Goal: Transaction & Acquisition: Purchase product/service

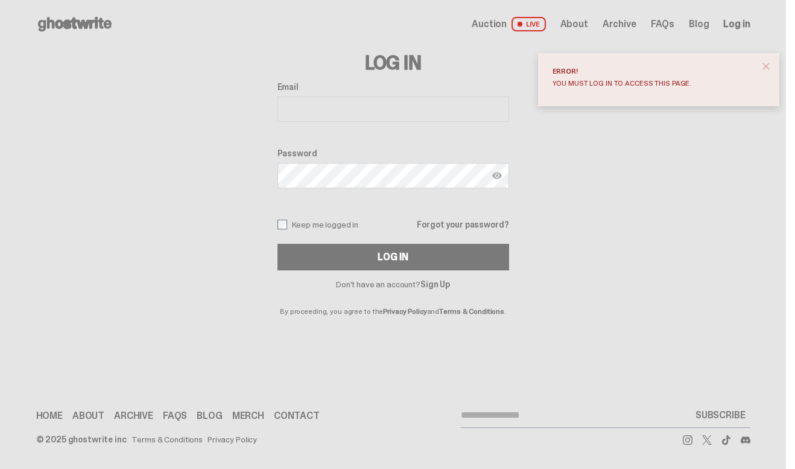
click at [346, 111] on input "Email" at bounding box center [394, 109] width 232 height 25
type input "**********"
click at [502, 176] on img at bounding box center [498, 176] width 10 height 10
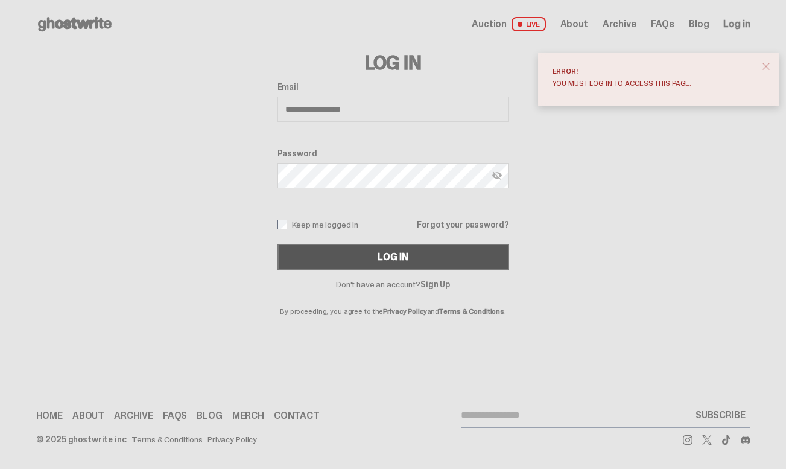
click at [404, 255] on div "Log In" at bounding box center [393, 257] width 30 height 10
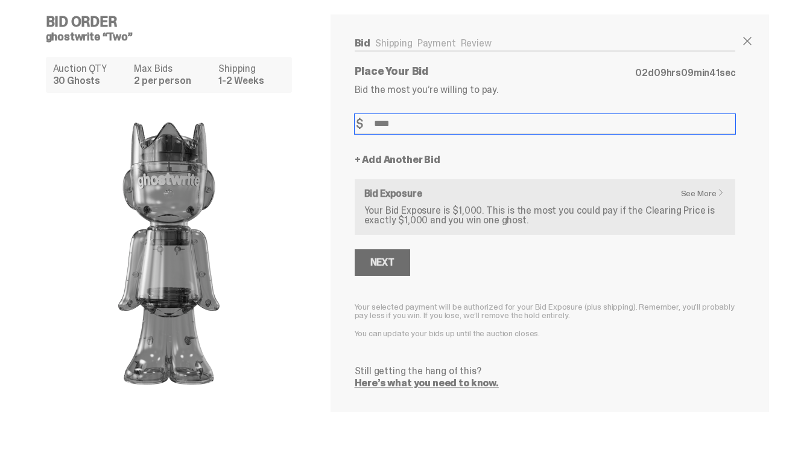
type input "****"
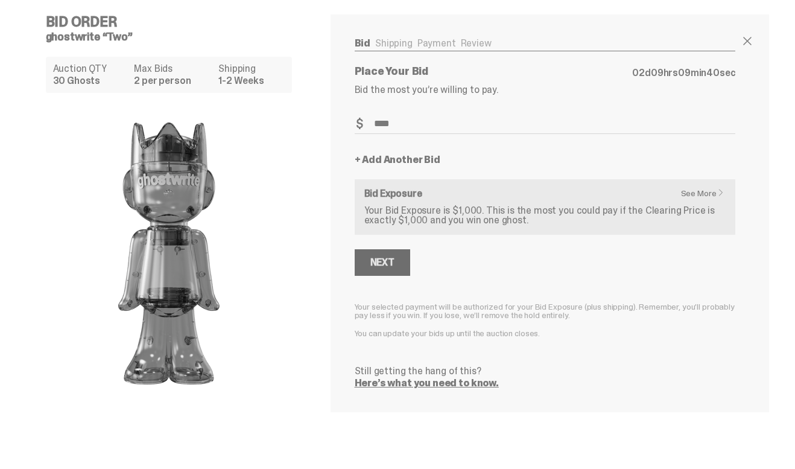
click at [386, 262] on div "Next" at bounding box center [383, 263] width 24 height 10
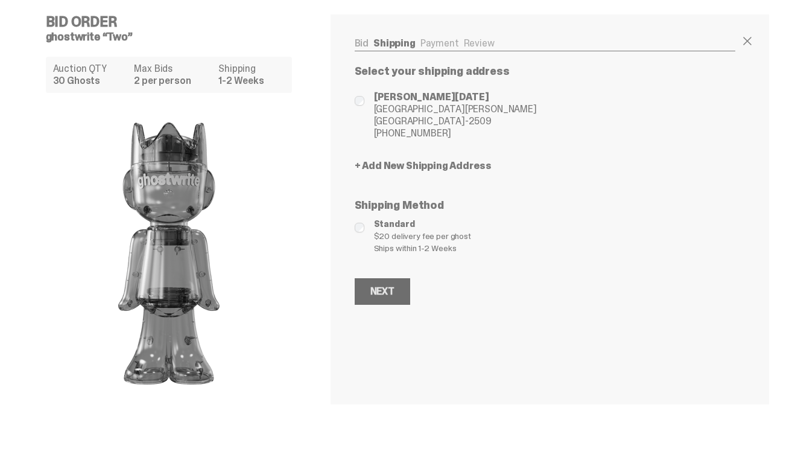
click at [389, 289] on div "Next" at bounding box center [383, 292] width 24 height 10
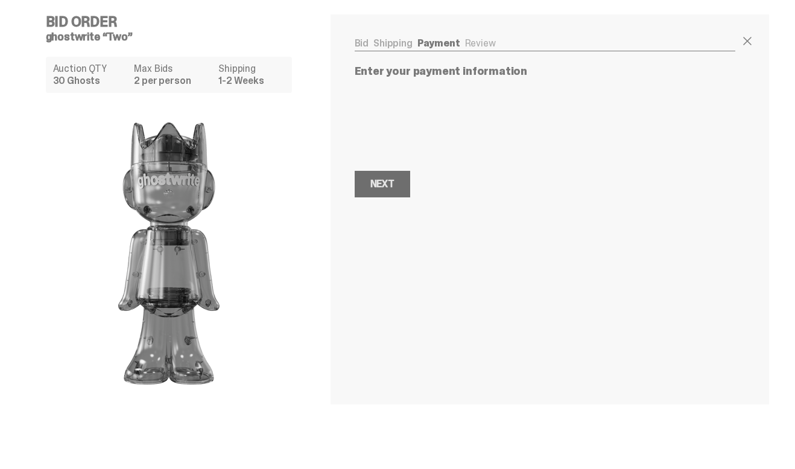
click at [387, 182] on div "Next" at bounding box center [383, 184] width 24 height 10
click at [387, 265] on div "Next" at bounding box center [383, 266] width 24 height 10
click at [392, 187] on div "Next" at bounding box center [383, 184] width 24 height 10
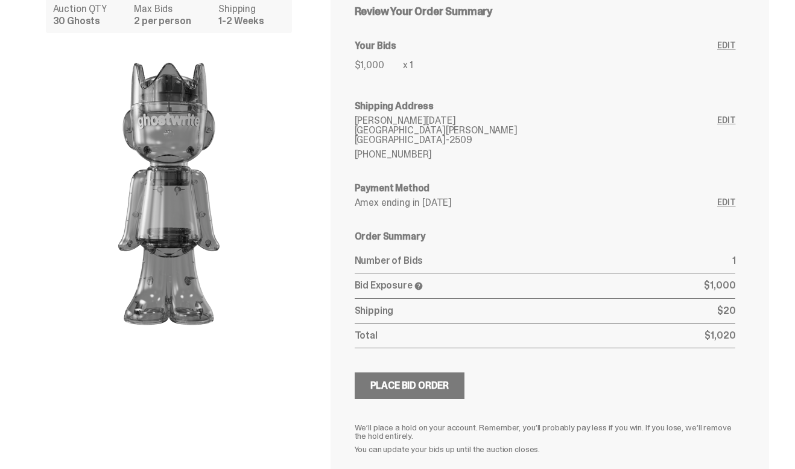
scroll to position [60, 0]
click at [415, 386] on div "Place Bid Order" at bounding box center [410, 385] width 79 height 10
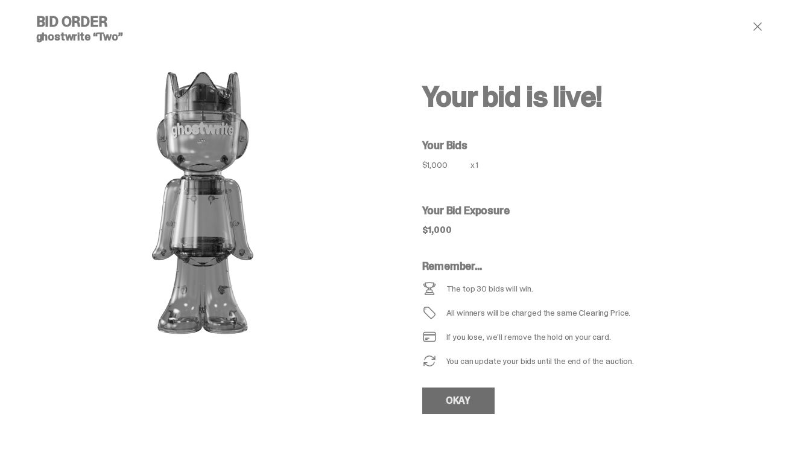
click at [457, 400] on link "OKAY" at bounding box center [458, 400] width 72 height 27
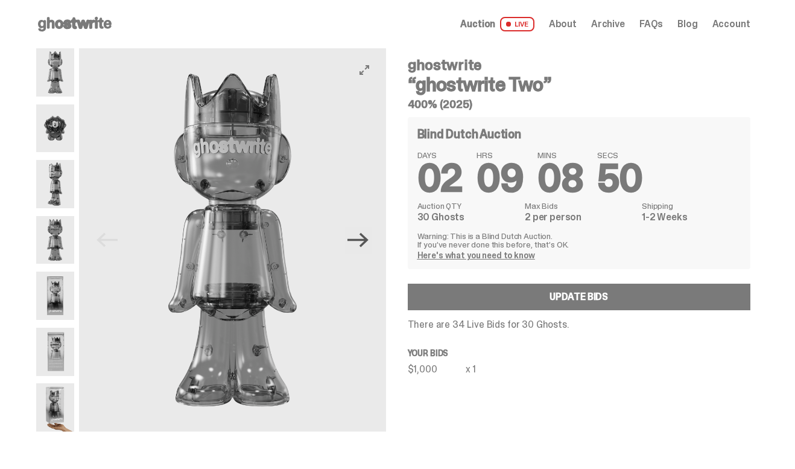
click at [366, 235] on icon "Next" at bounding box center [358, 240] width 21 height 14
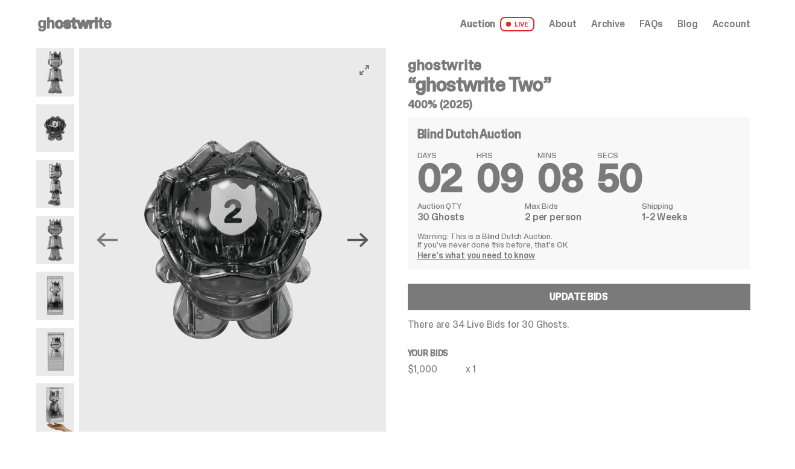
click at [366, 235] on icon "Next" at bounding box center [358, 240] width 21 height 14
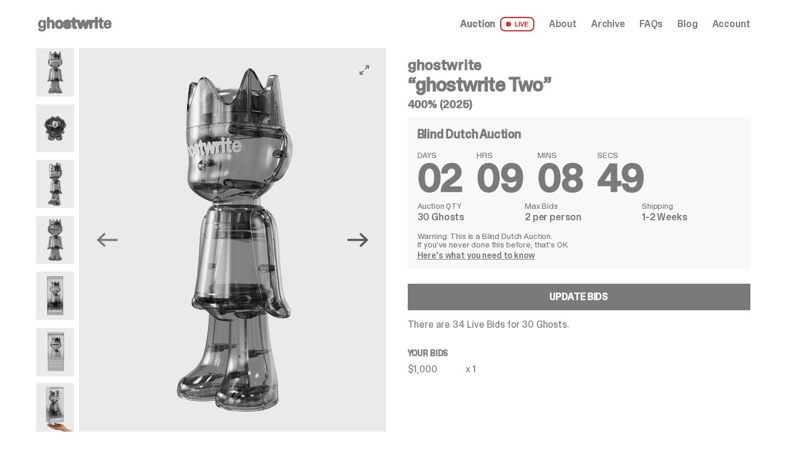
click at [366, 235] on icon "Next" at bounding box center [358, 240] width 21 height 14
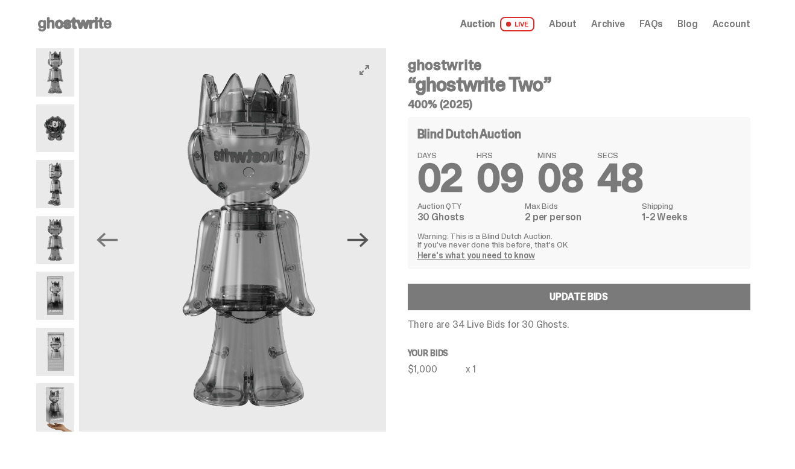
click at [366, 235] on icon "Next" at bounding box center [358, 240] width 21 height 14
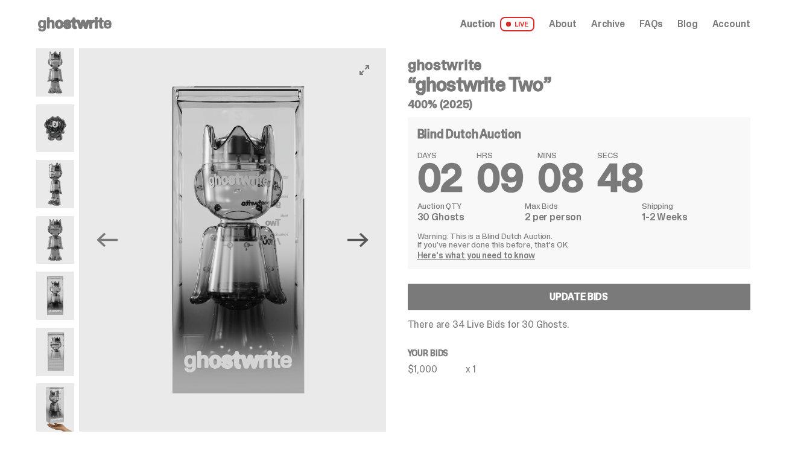
click at [366, 235] on icon "Next" at bounding box center [358, 240] width 21 height 14
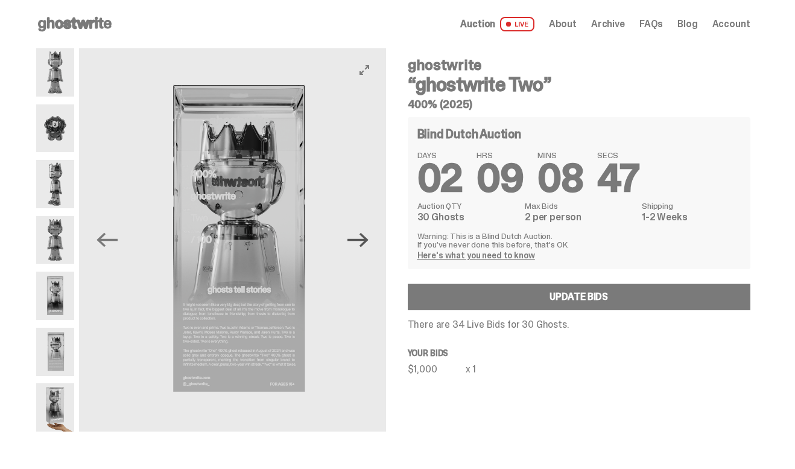
click at [366, 235] on icon "Next" at bounding box center [358, 240] width 21 height 14
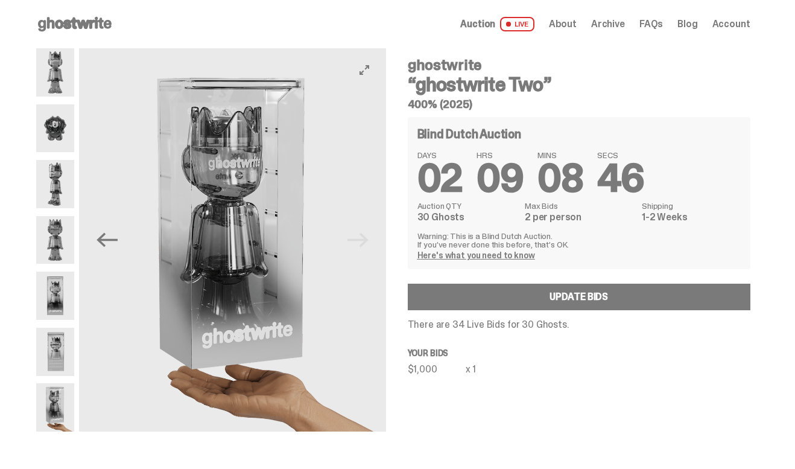
click at [366, 236] on img at bounding box center [232, 239] width 307 height 383
click at [120, 232] on button "Previous" at bounding box center [107, 240] width 27 height 27
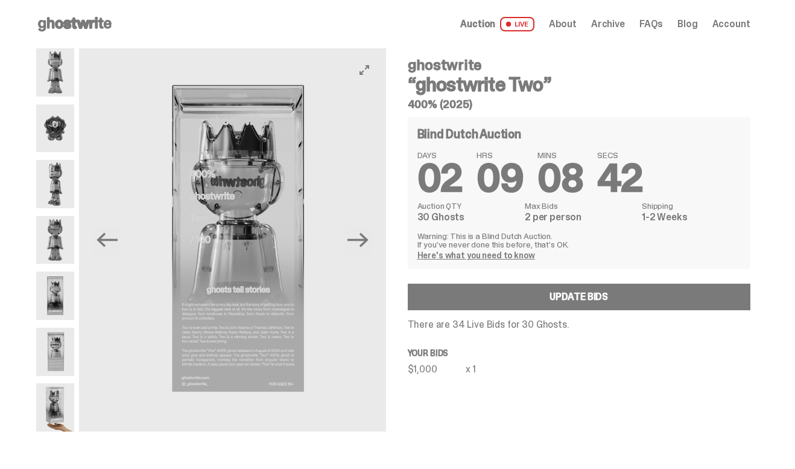
click at [120, 233] on button "Previous" at bounding box center [107, 240] width 27 height 27
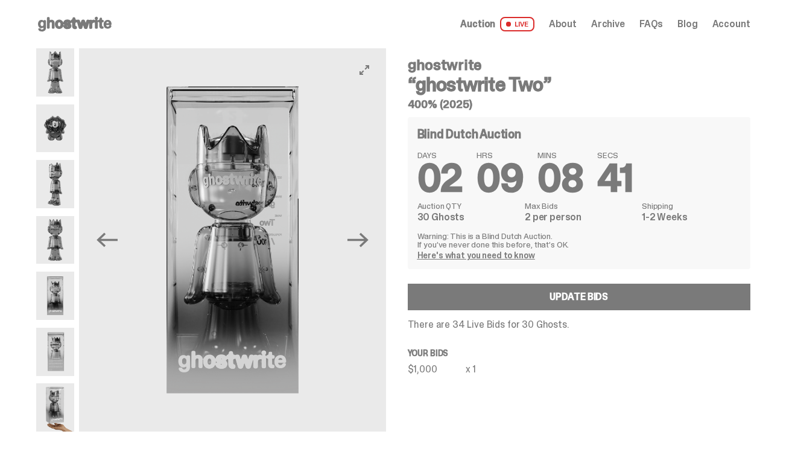
click at [120, 233] on button "Previous" at bounding box center [107, 240] width 27 height 27
